Goal: Find specific page/section: Find specific page/section

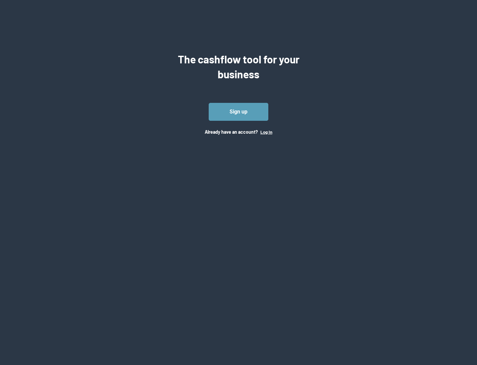
click at [266, 132] on button "Log In" at bounding box center [267, 131] width 12 height 5
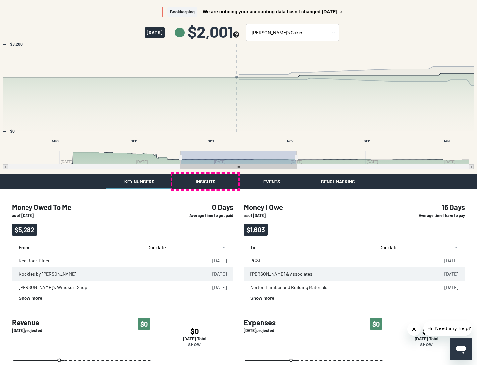
click at [206, 181] on button "Insights" at bounding box center [205, 182] width 66 height 16
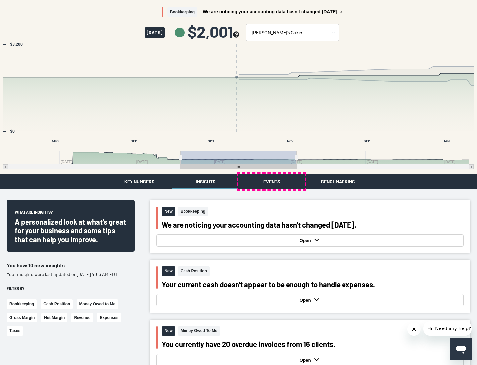
click at [272, 181] on button "Events" at bounding box center [272, 182] width 66 height 16
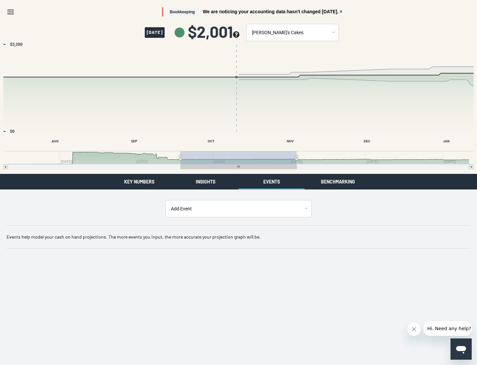
click at [338, 181] on button "Benchmarking" at bounding box center [338, 182] width 66 height 16
